Goal: Information Seeking & Learning: Learn about a topic

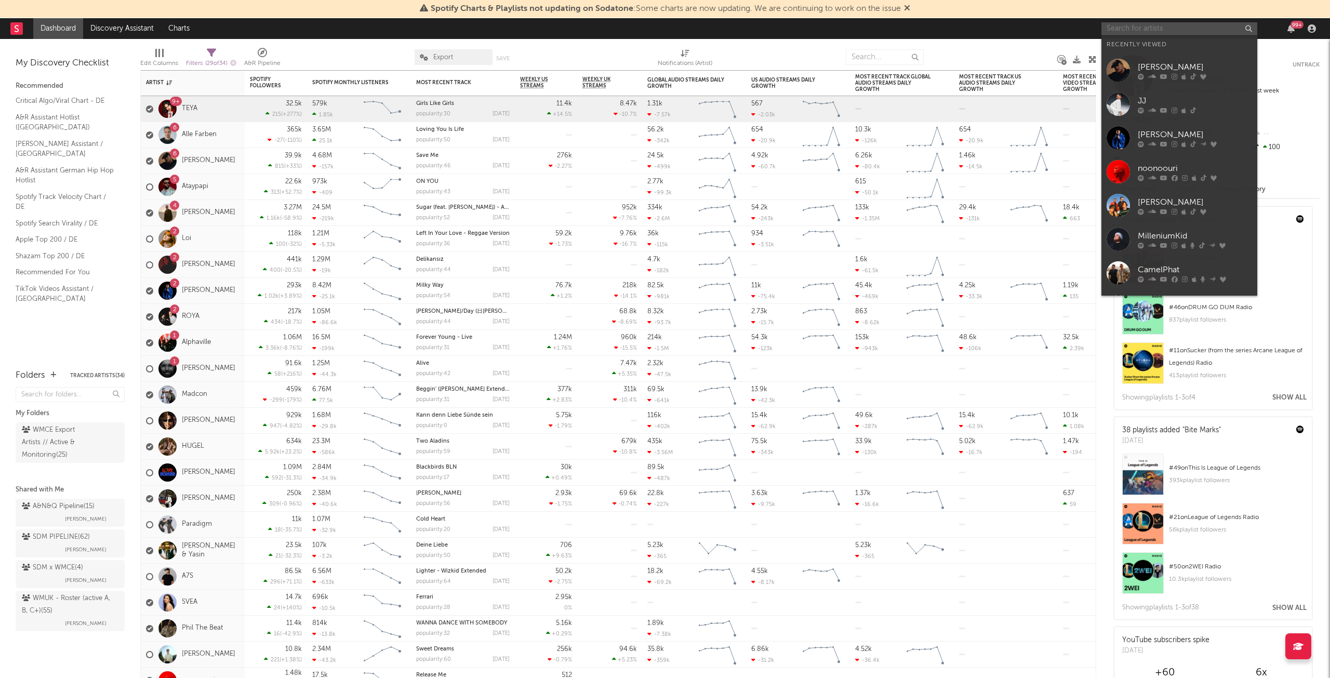
click at [1178, 28] on input "text" at bounding box center [1179, 28] width 156 height 13
click at [1191, 70] on div "[PERSON_NAME]" at bounding box center [1195, 67] width 114 height 12
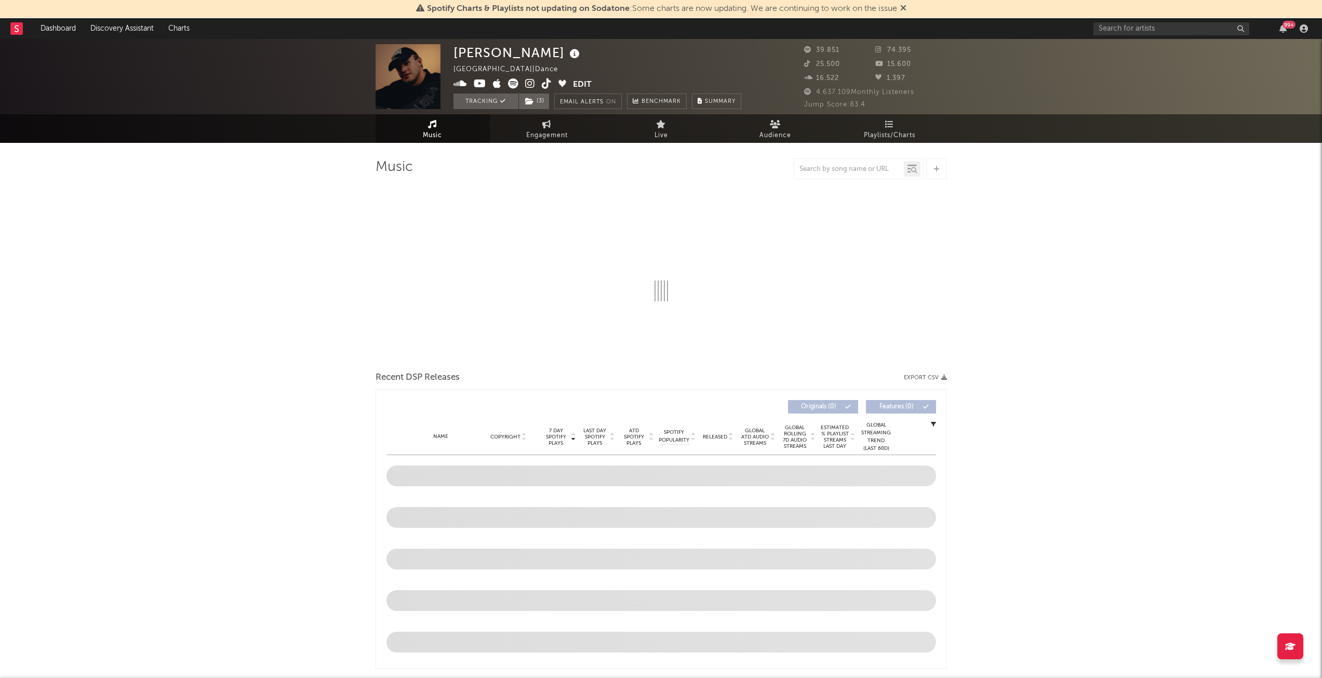
select select "6m"
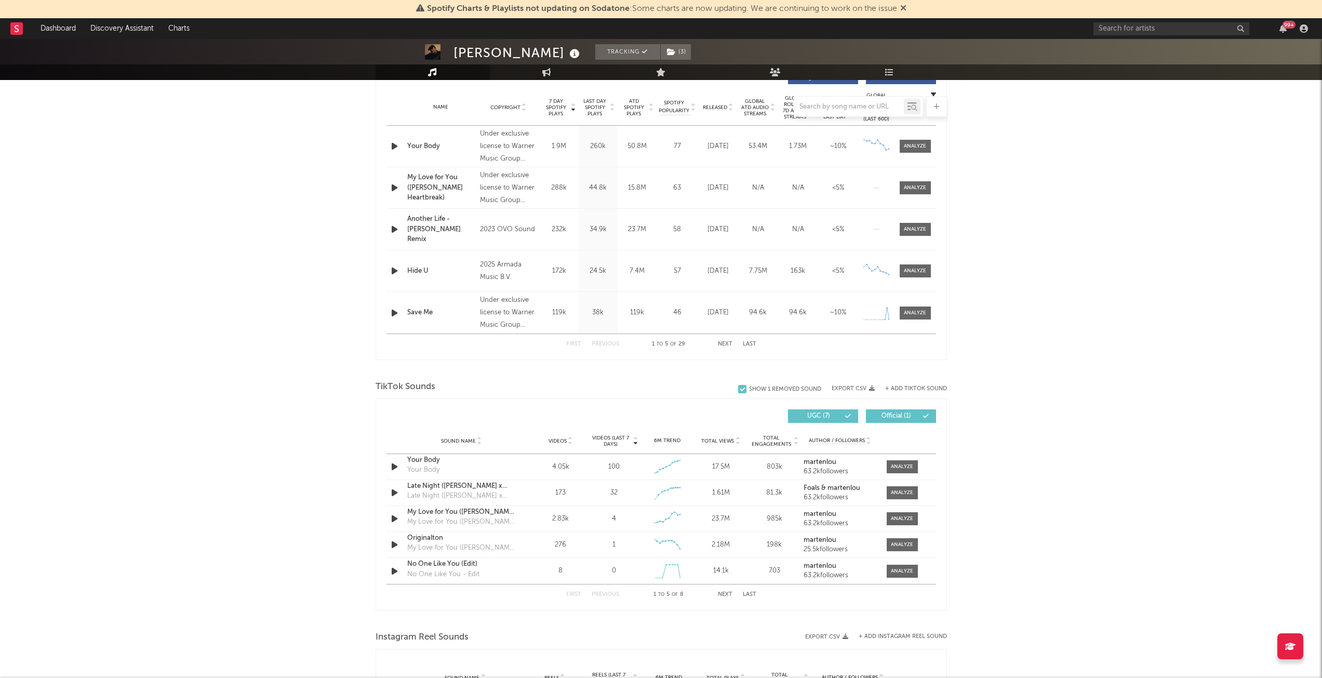
scroll to position [468, 0]
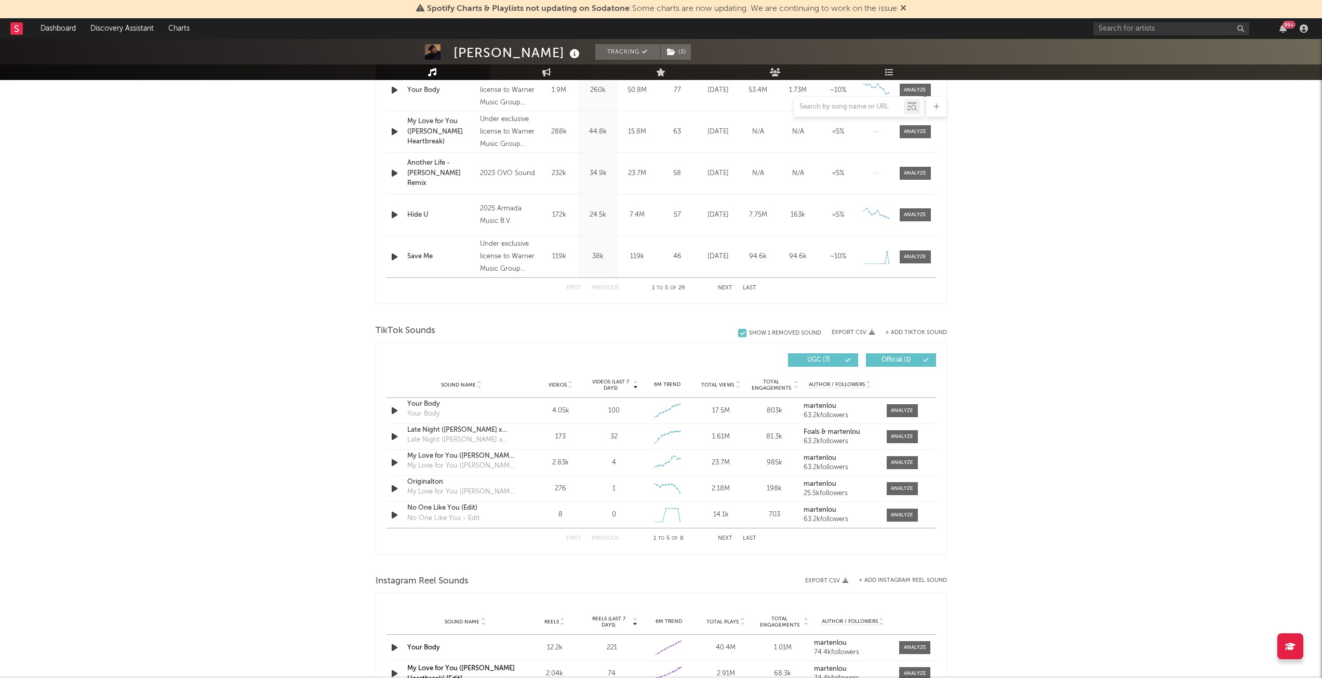
click at [714, 382] on span "Total Views" at bounding box center [717, 385] width 33 height 6
click at [598, 380] on span "Videos (last 7 days)" at bounding box center [611, 385] width 42 height 12
click at [906, 408] on div at bounding box center [902, 411] width 22 height 8
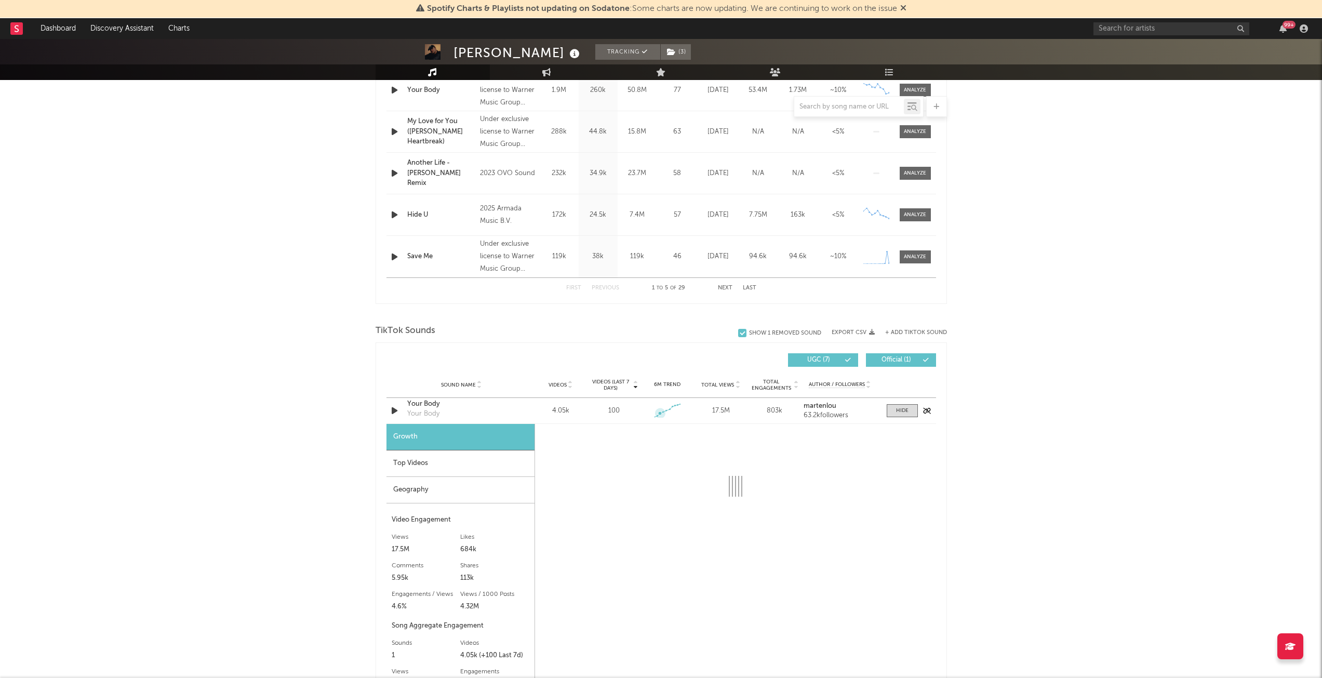
select select "6m"
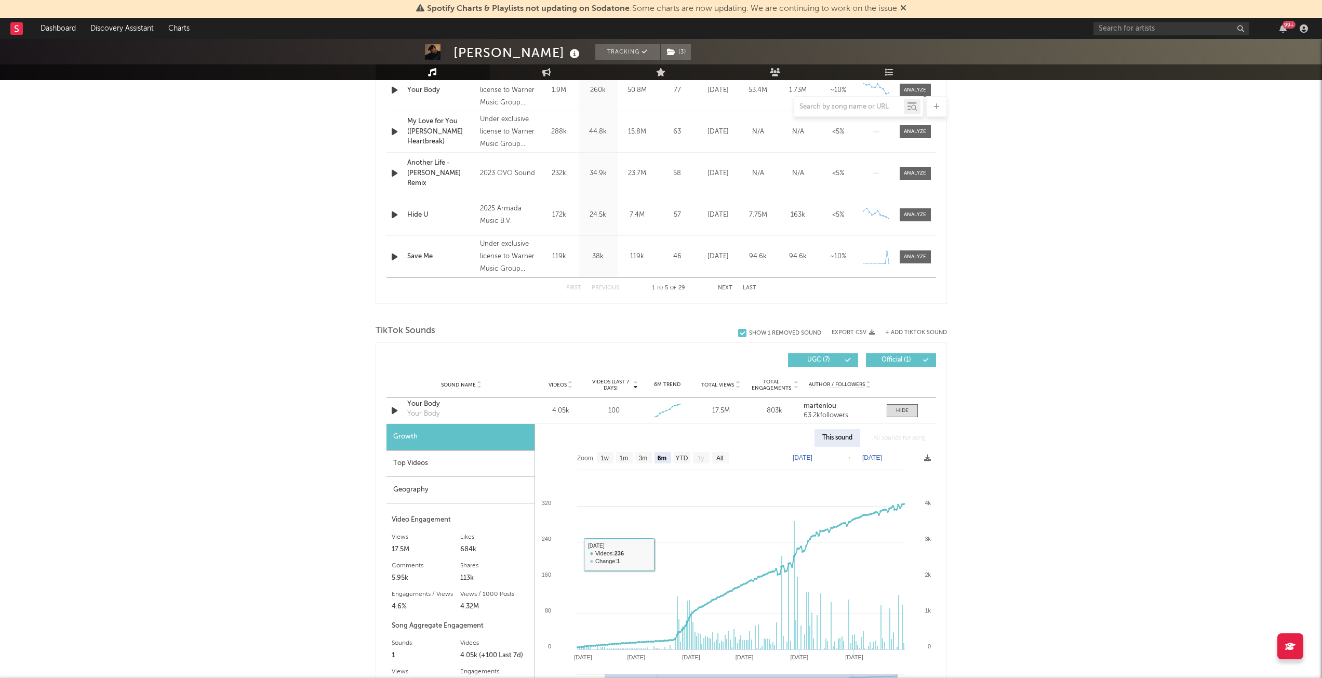
click at [408, 493] on div "Geography" at bounding box center [461, 490] width 148 height 26
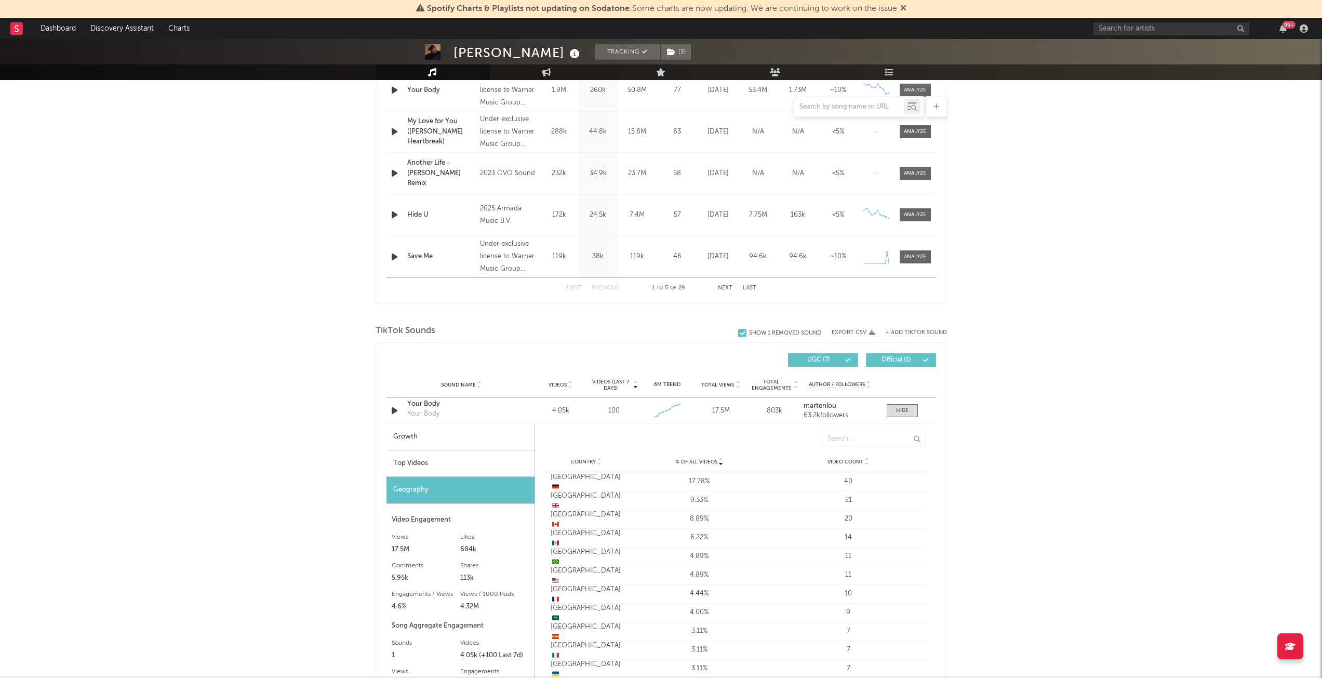
click at [465, 461] on div "Top Videos" at bounding box center [461, 463] width 148 height 26
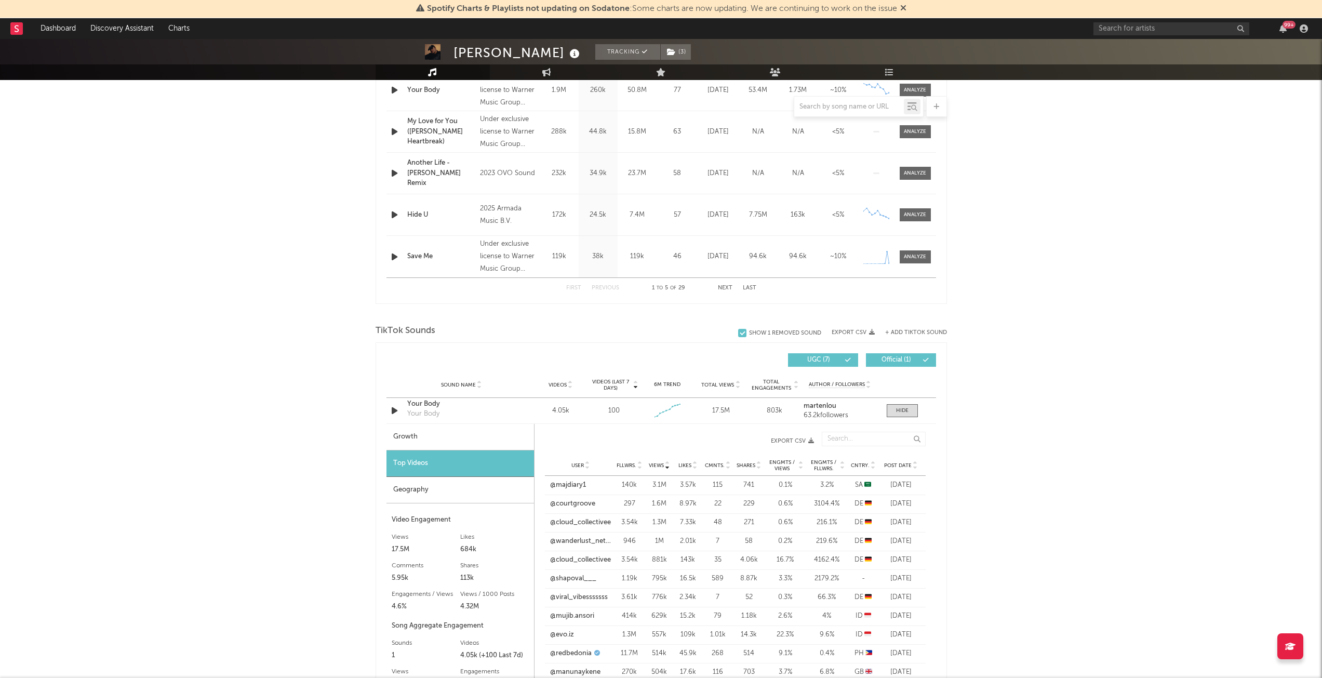
click at [891, 463] on span "Post Date" at bounding box center [898, 465] width 28 height 6
click at [577, 487] on link "@corazondeixchel" at bounding box center [580, 485] width 58 height 10
drag, startPoint x: 228, startPoint y: 336, endPoint x: 231, endPoint y: 352, distance: 16.4
click at [228, 336] on div "[PERSON_NAME] Tracking ( 3 ) [GEOGRAPHIC_DATA] | Dance Edit Tracking ( 3 ) Emai…" at bounding box center [661, 499] width 1322 height 1856
click at [571, 524] on link "@badbrendinha" at bounding box center [576, 522] width 50 height 10
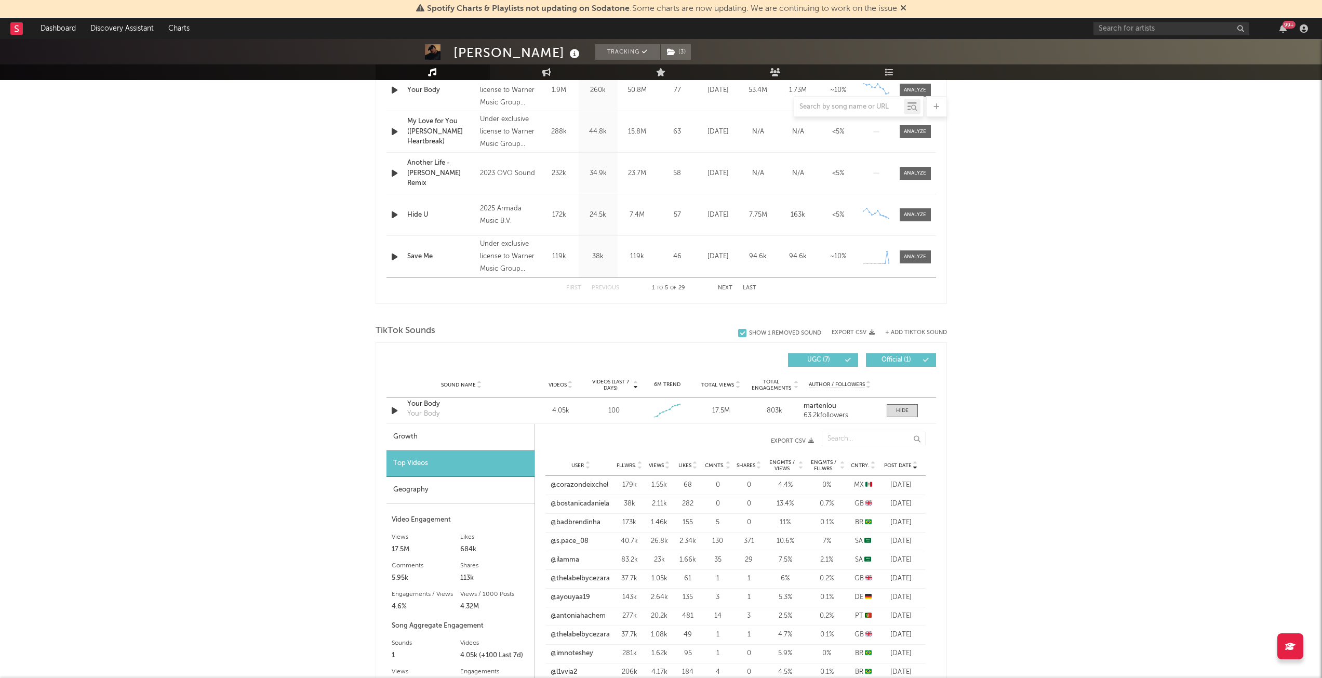
click at [313, 320] on div "[PERSON_NAME] Tracking ( 3 ) [GEOGRAPHIC_DATA] | Dance Edit Tracking ( 3 ) Emai…" at bounding box center [661, 499] width 1322 height 1856
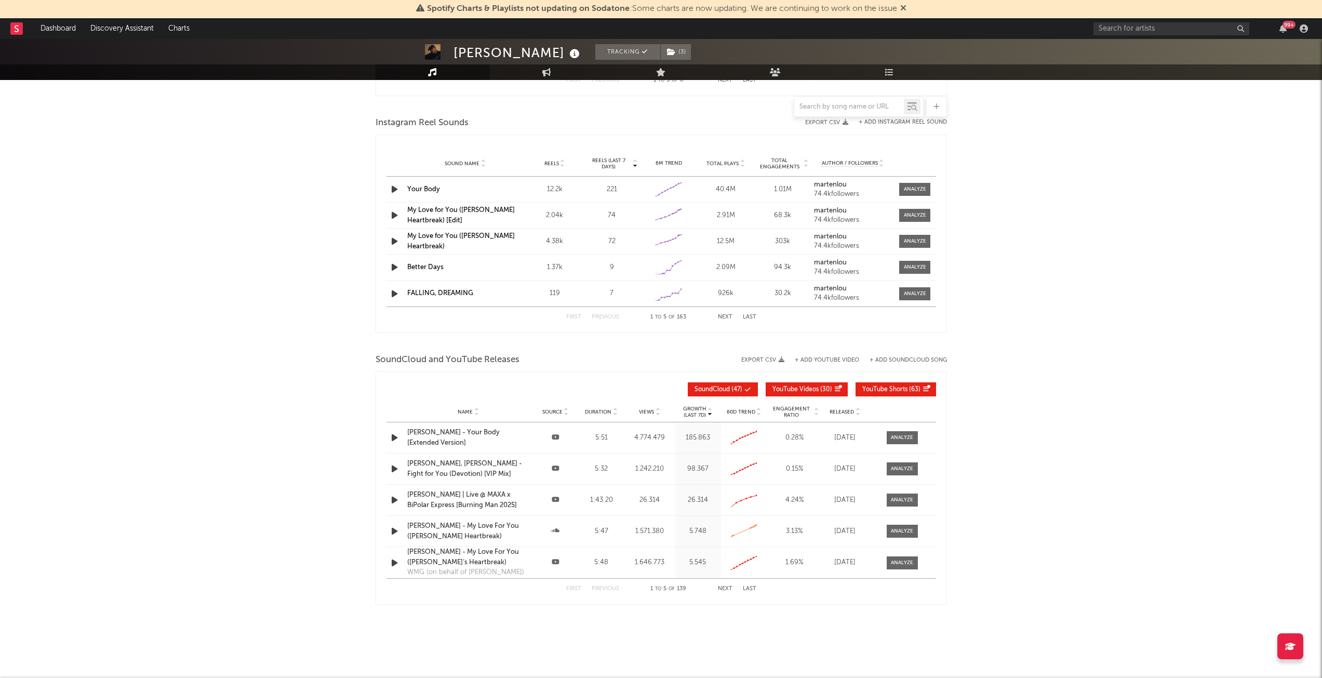
scroll to position [1216, 0]
